Goal: Information Seeking & Learning: Learn about a topic

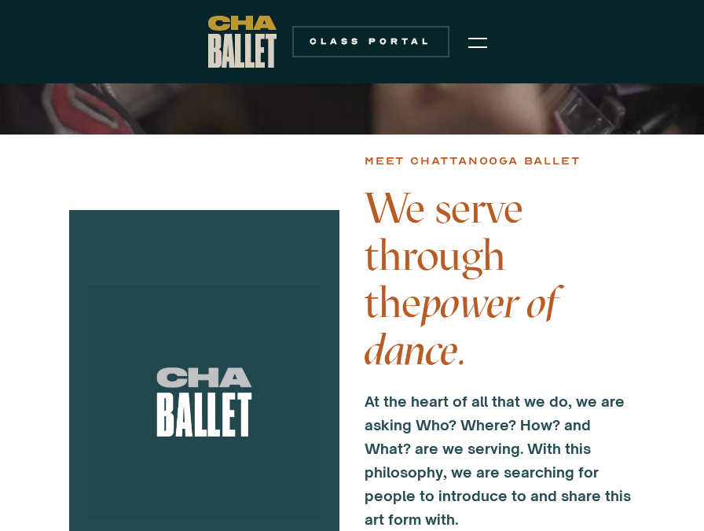
scroll to position [423, 0]
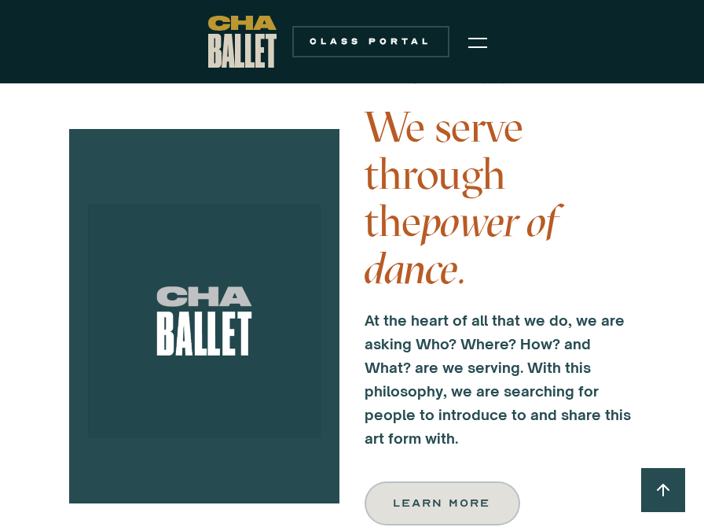
click at [414, 494] on div "Learn more" at bounding box center [443, 503] width 96 height 19
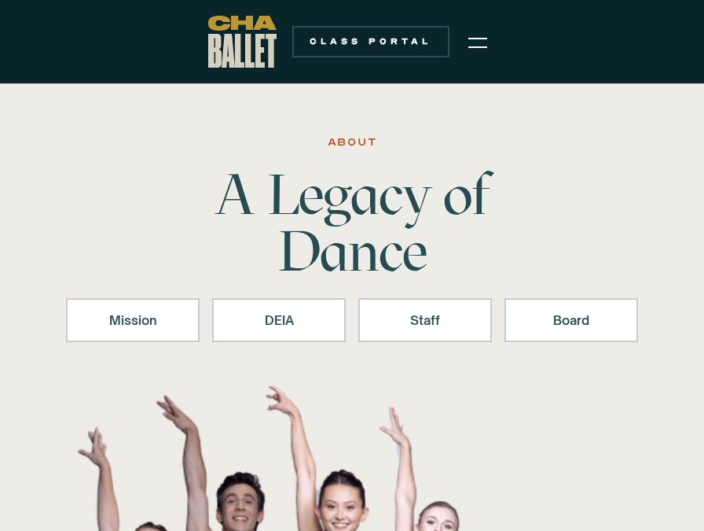
scroll to position [13, 0]
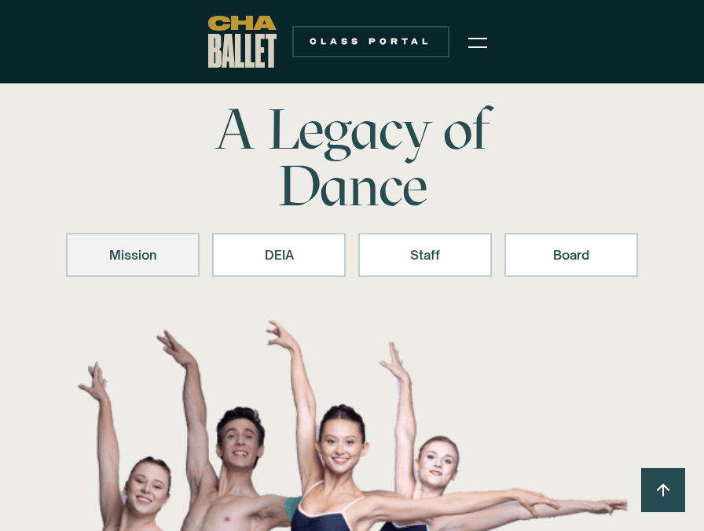
click at [149, 241] on link "Mission" at bounding box center [133, 255] width 134 height 44
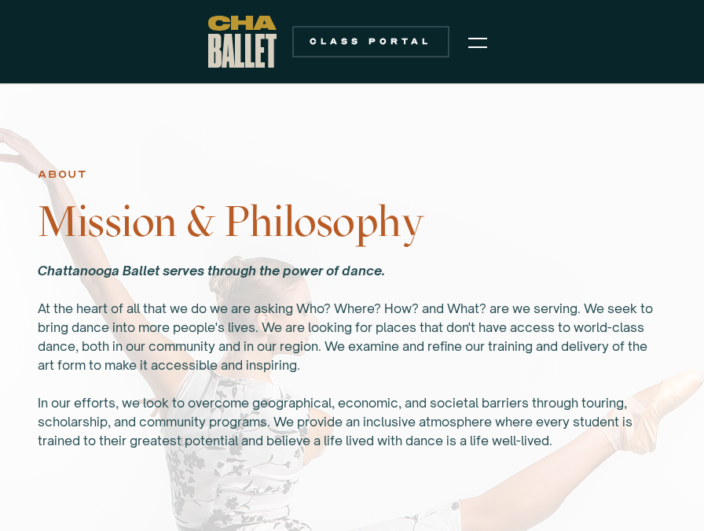
scroll to position [962, 0]
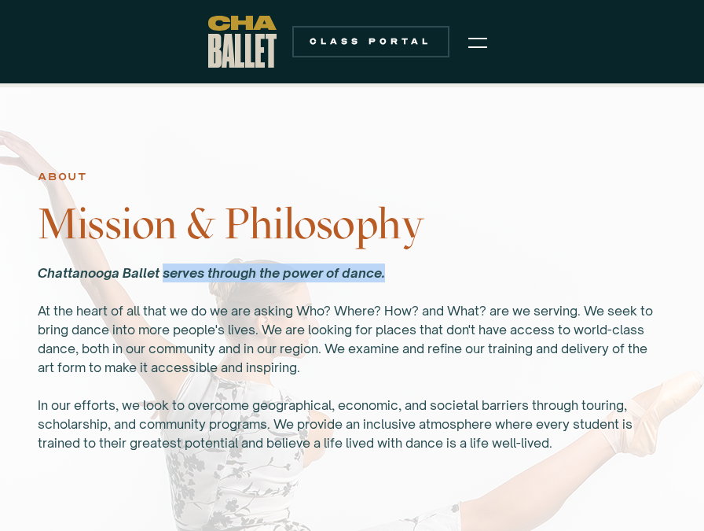
drag, startPoint x: 164, startPoint y: 272, endPoint x: 396, endPoint y: 270, distance: 231.9
click at [396, 270] on div "Chattanooga Ballet serves through the power of dance. ‍ At the heart of all tha…" at bounding box center [352, 357] width 629 height 189
copy em "serves through the power of dance."
click at [511, 263] on div "Chattanooga Ballet serves through the power of dance. ‍ At the heart of all tha…" at bounding box center [352, 357] width 629 height 189
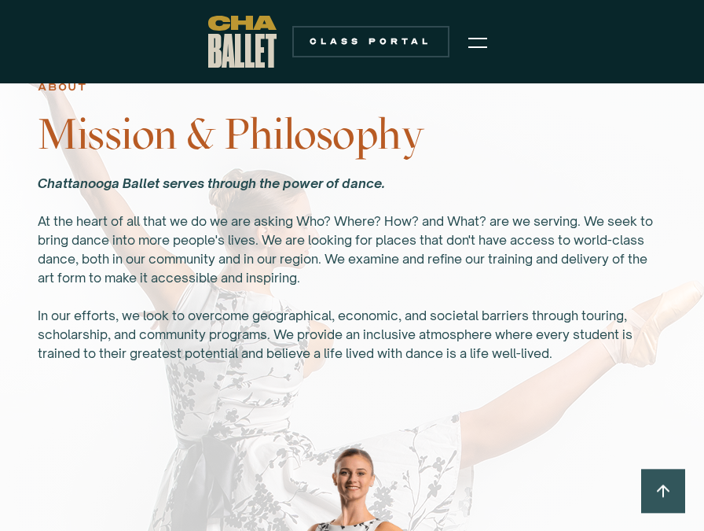
scroll to position [1052, 0]
